Goal: Task Accomplishment & Management: Use online tool/utility

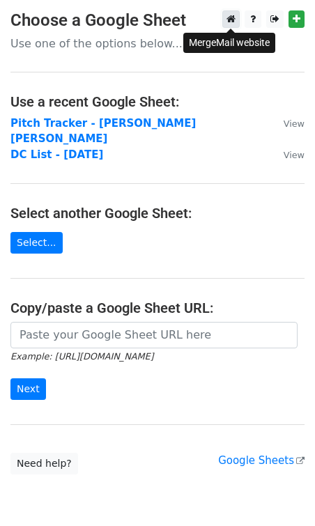
click at [232, 18] on icon at bounding box center [230, 19] width 9 height 10
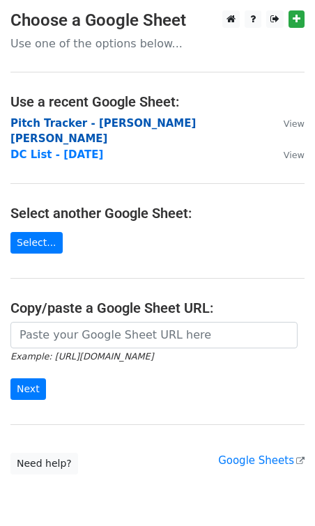
click at [123, 122] on strong "Pitch Tracker - [PERSON_NAME] [PERSON_NAME]" at bounding box center [102, 131] width 185 height 29
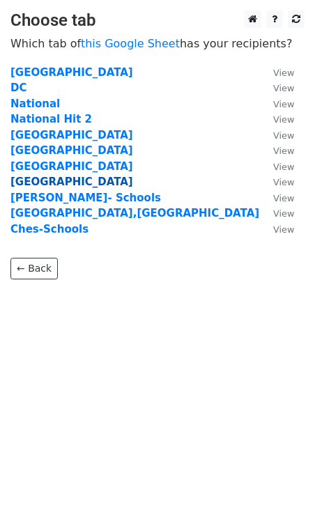
click at [37, 180] on strong "Nashville" at bounding box center [71, 181] width 123 height 13
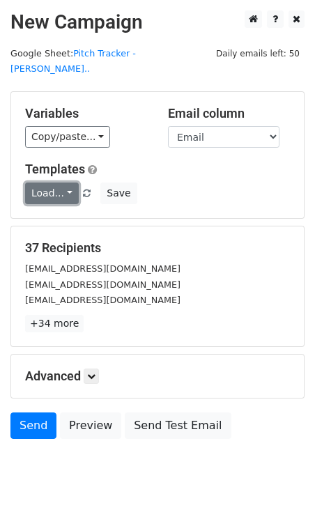
click at [64, 182] on link "Load..." at bounding box center [52, 193] width 54 height 22
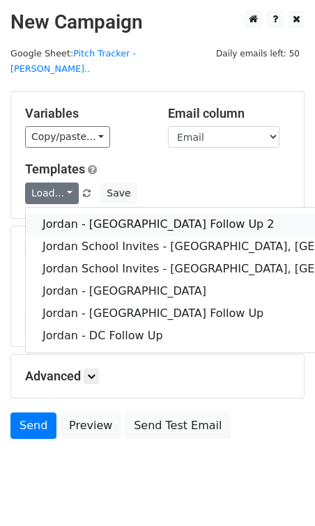
click at [72, 213] on link "Jordan - Nashville Follow Up 2" at bounding box center [227, 224] width 402 height 22
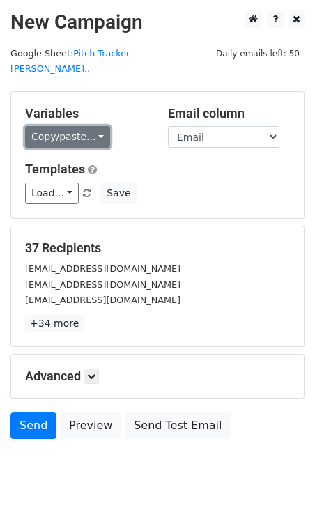
click at [91, 126] on link "Copy/paste..." at bounding box center [67, 137] width 85 height 22
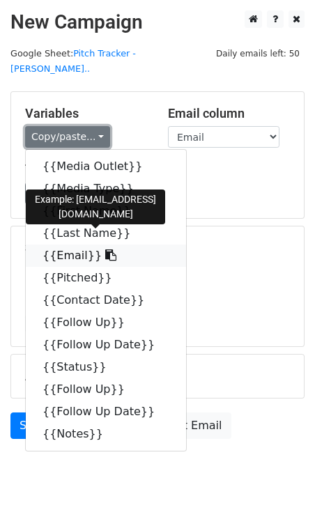
scroll to position [15, 0]
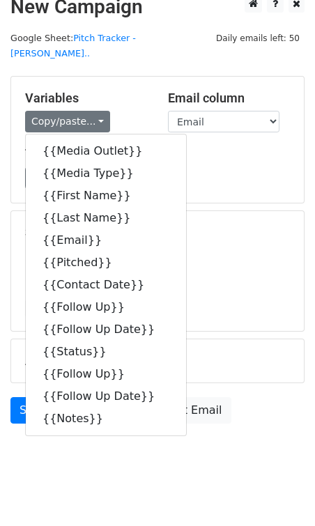
click at [239, 171] on div "Load... Jordan - Nashville Follow Up 2 Jordan School Invites - Nashville, TN Jo…" at bounding box center [157, 178] width 285 height 22
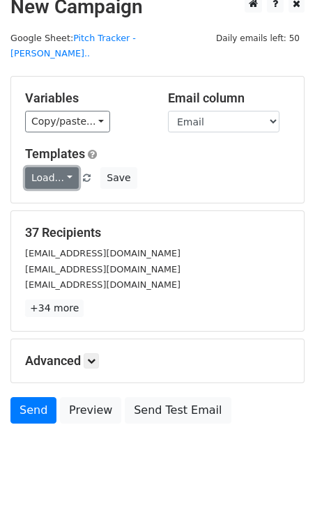
click at [64, 167] on link "Load..." at bounding box center [52, 178] width 54 height 22
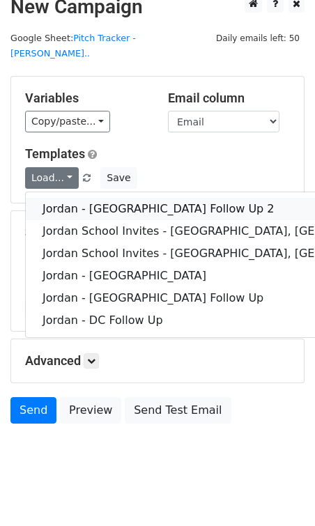
click at [79, 198] on link "Jordan - [GEOGRAPHIC_DATA] Follow Up 2" at bounding box center [227, 209] width 402 height 22
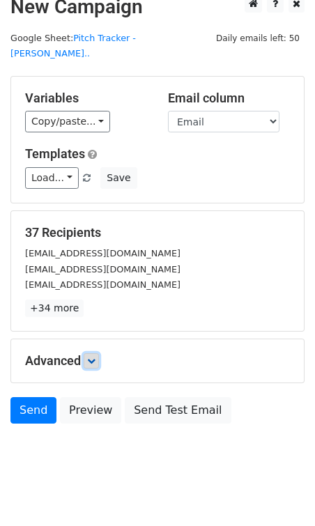
click at [99, 353] on link at bounding box center [91, 360] width 15 height 15
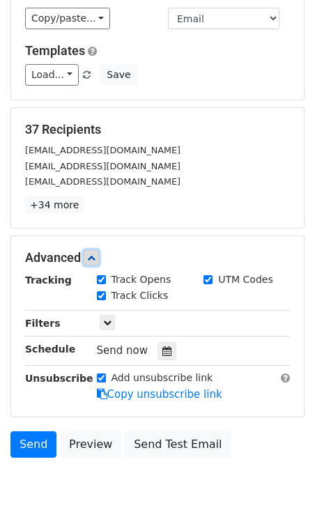
scroll to position [152, 0]
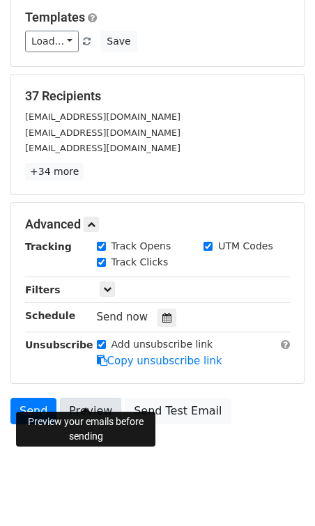
click at [82, 397] on link "Preview" at bounding box center [90, 410] width 61 height 26
click at [86, 397] on link "Preview" at bounding box center [90, 410] width 61 height 26
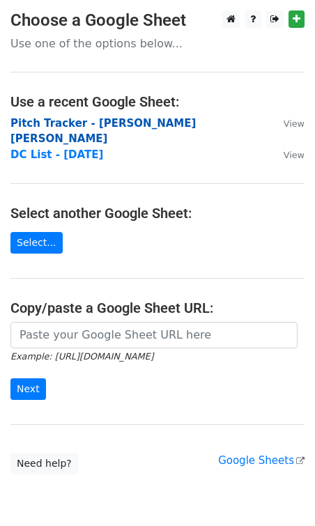
click at [91, 123] on strong "Pitch Tracker - Jordan G. Welch" at bounding box center [102, 131] width 185 height 29
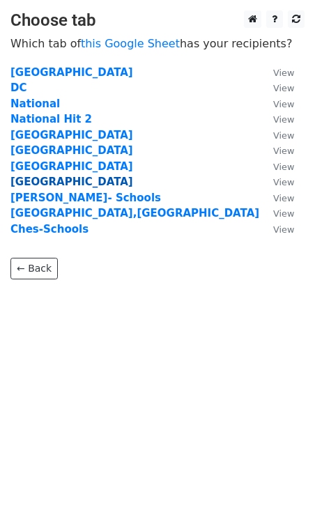
click at [27, 182] on strong "[GEOGRAPHIC_DATA]" at bounding box center [71, 181] width 123 height 13
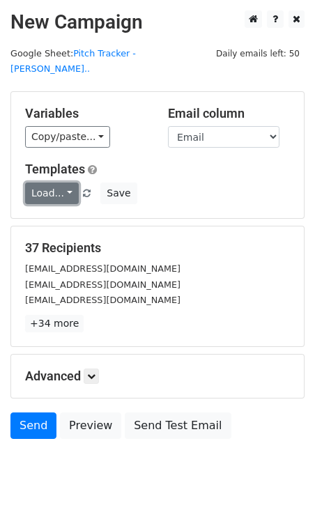
click at [42, 182] on link "Load..." at bounding box center [52, 193] width 54 height 22
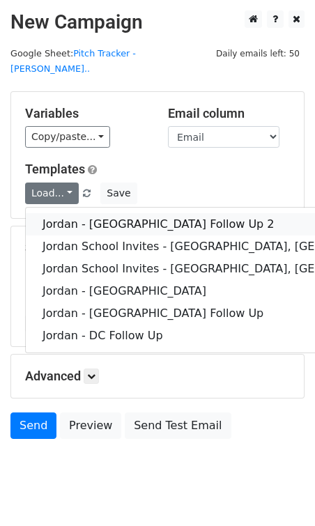
click at [56, 213] on link "Jordan - [GEOGRAPHIC_DATA] Follow Up 2" at bounding box center [227, 224] width 402 height 22
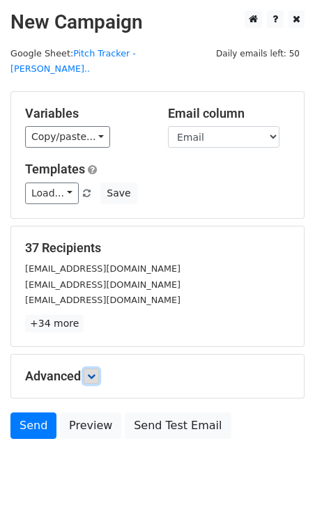
click at [95, 372] on icon at bounding box center [91, 376] width 8 height 8
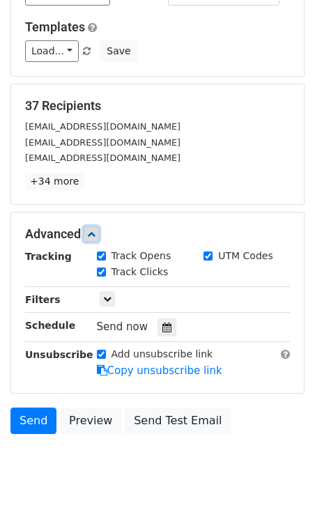
scroll to position [152, 0]
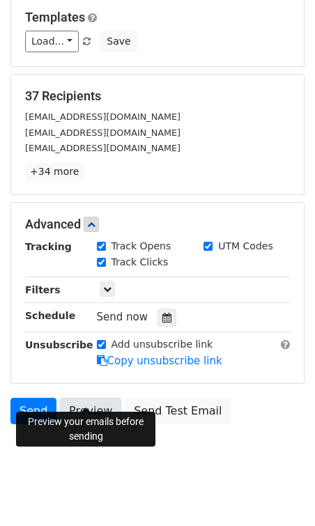
click at [89, 397] on link "Preview" at bounding box center [90, 410] width 61 height 26
click at [83, 397] on link "Preview" at bounding box center [90, 410] width 61 height 26
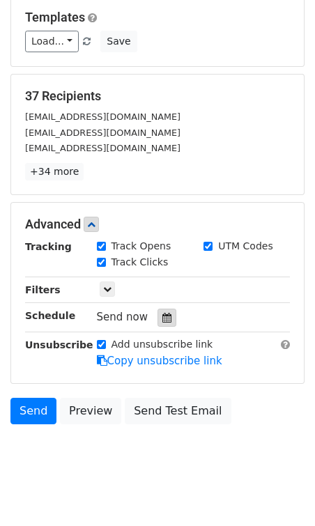
click at [162, 313] on icon at bounding box center [166, 318] width 9 height 10
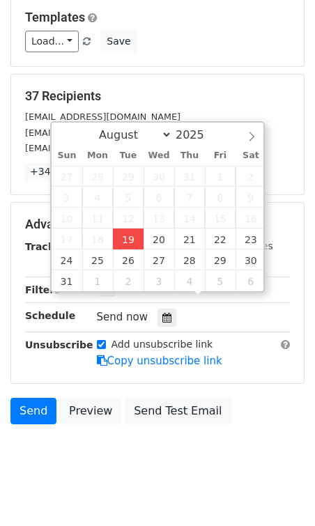
type input "[DATE] 12:00"
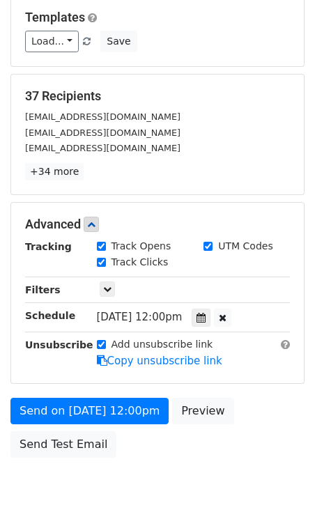
click at [139, 363] on div "Advanced Tracking Track Opens UTM Codes Track Clicks Filters Only include sprea…" at bounding box center [157, 293] width 292 height 180
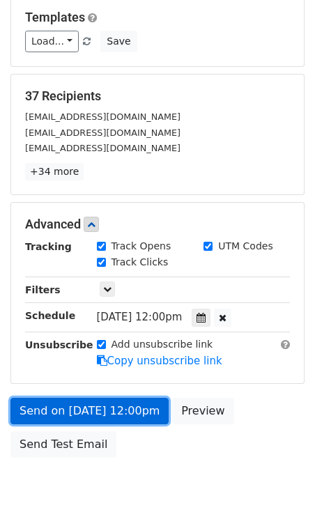
click at [143, 397] on link "Send on Aug 19 at 12:00pm" at bounding box center [89, 410] width 158 height 26
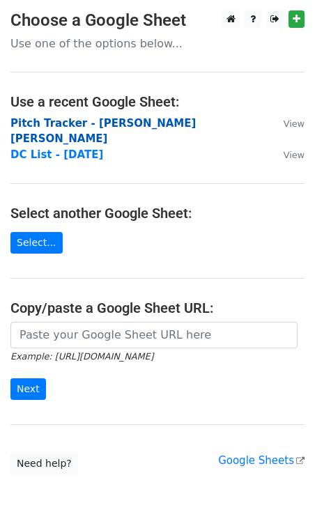
click at [155, 124] on strong "Pitch Tracker - Jordan G. Welch" at bounding box center [102, 131] width 185 height 29
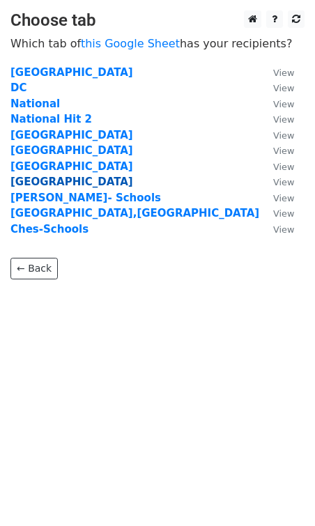
click at [29, 182] on strong "[GEOGRAPHIC_DATA]" at bounding box center [71, 181] width 123 height 13
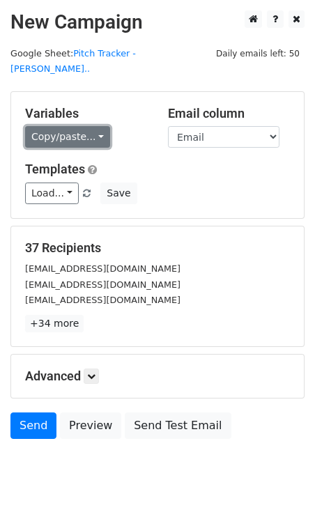
click at [90, 126] on link "Copy/paste..." at bounding box center [67, 137] width 85 height 22
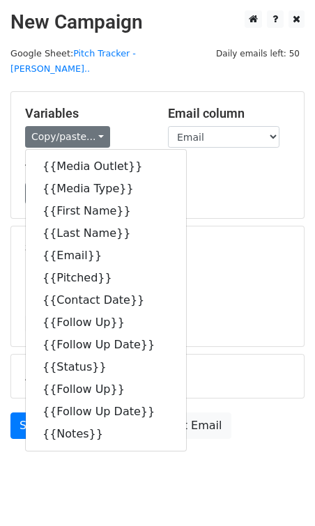
click at [127, 106] on h5 "Variables" at bounding box center [86, 113] width 122 height 15
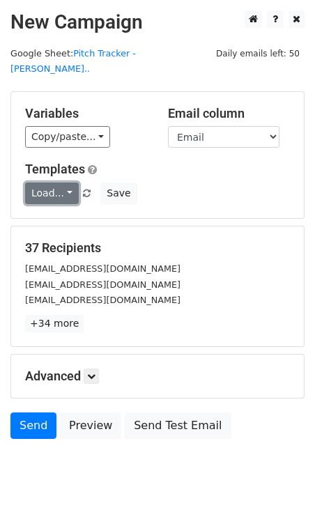
click at [59, 182] on link "Load..." at bounding box center [52, 193] width 54 height 22
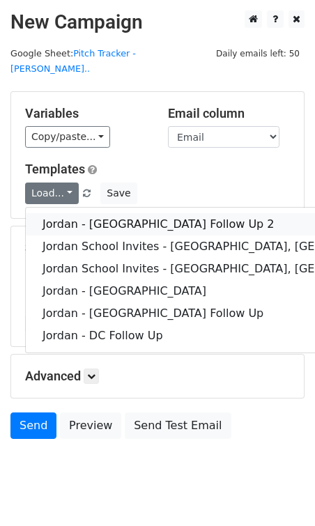
click at [84, 213] on link "Jordan - [GEOGRAPHIC_DATA] Follow Up 2" at bounding box center [227, 224] width 402 height 22
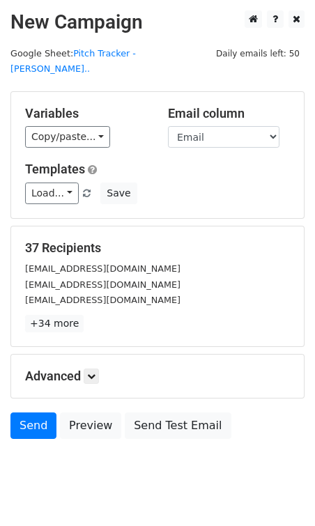
scroll to position [15, 0]
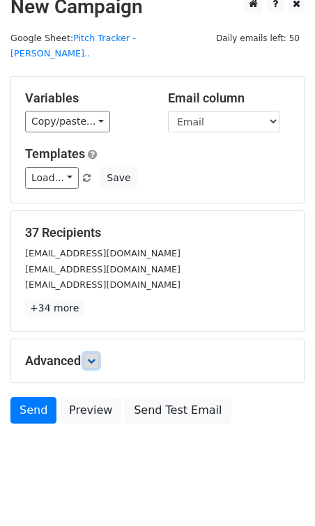
click at [97, 353] on link at bounding box center [91, 360] width 15 height 15
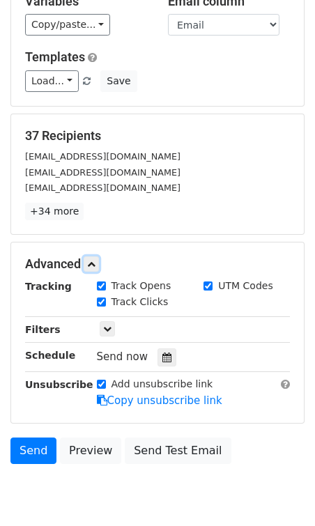
scroll to position [152, 0]
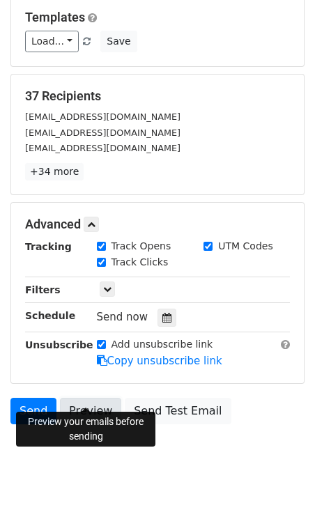
click at [85, 397] on link "Preview" at bounding box center [90, 410] width 61 height 26
click at [88, 397] on link "Preview" at bounding box center [90, 410] width 61 height 26
